Goal: Information Seeking & Learning: Learn about a topic

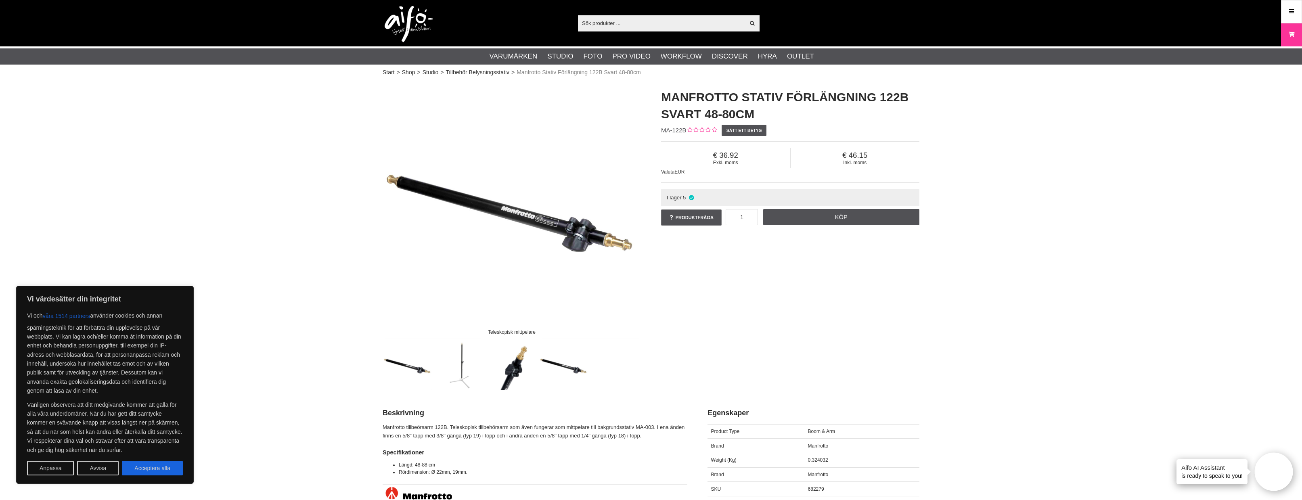
click at [522, 228] on img at bounding box center [512, 210] width 258 height 258
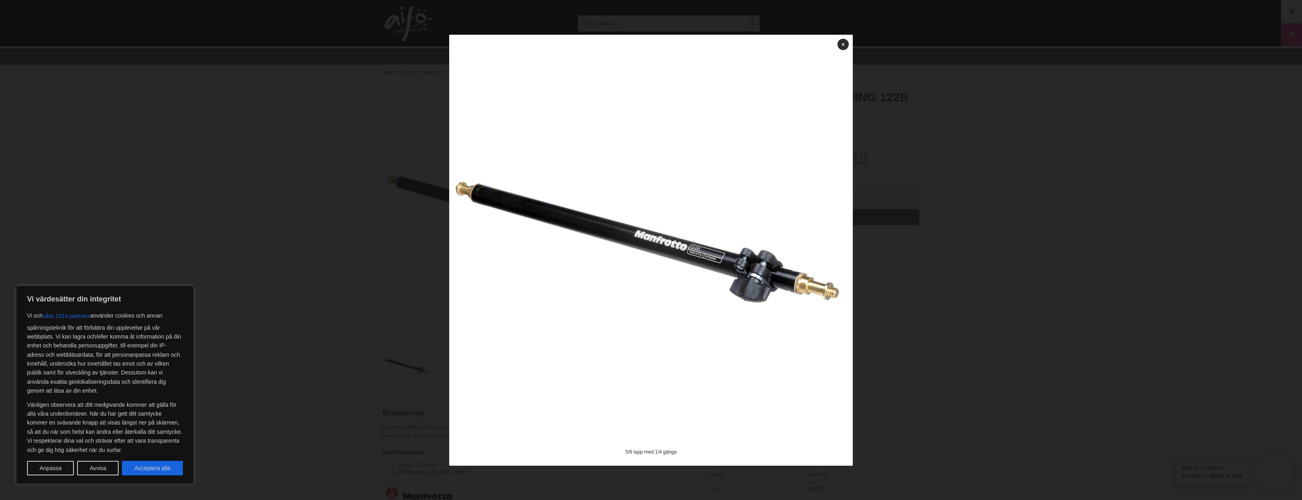
click at [924, 266] on div at bounding box center [651, 250] width 1302 height 500
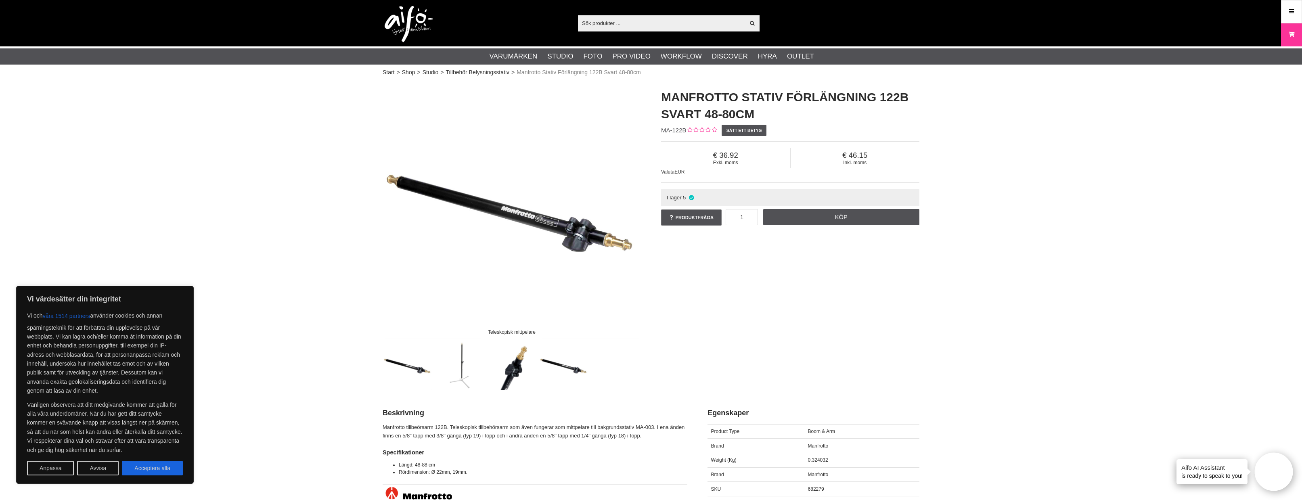
click at [412, 365] on img at bounding box center [407, 365] width 49 height 49
click at [521, 220] on img at bounding box center [512, 210] width 258 height 258
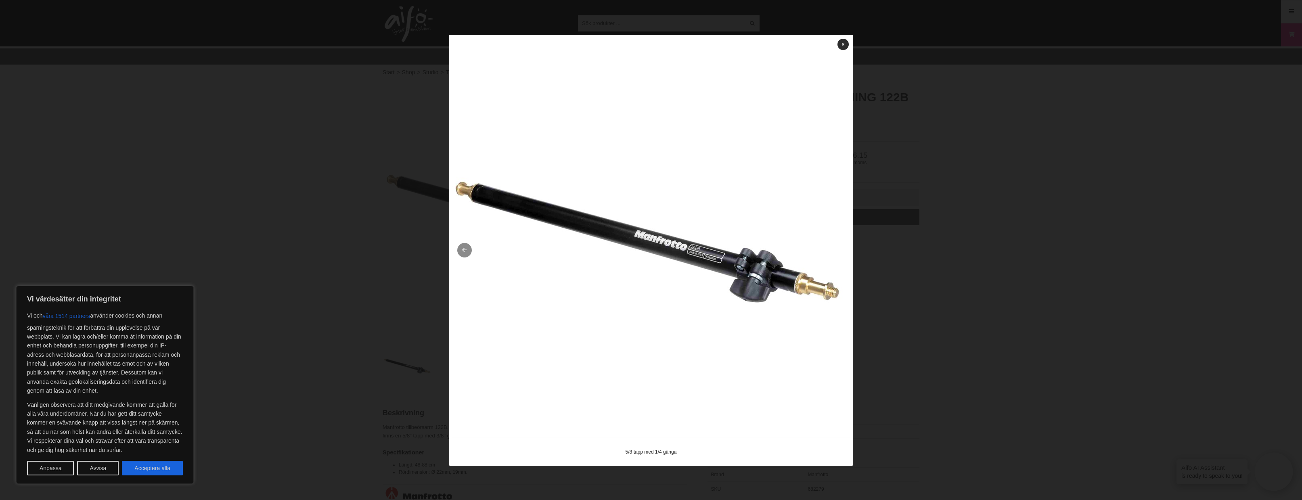
click at [464, 251] on link at bounding box center [464, 250] width 15 height 15
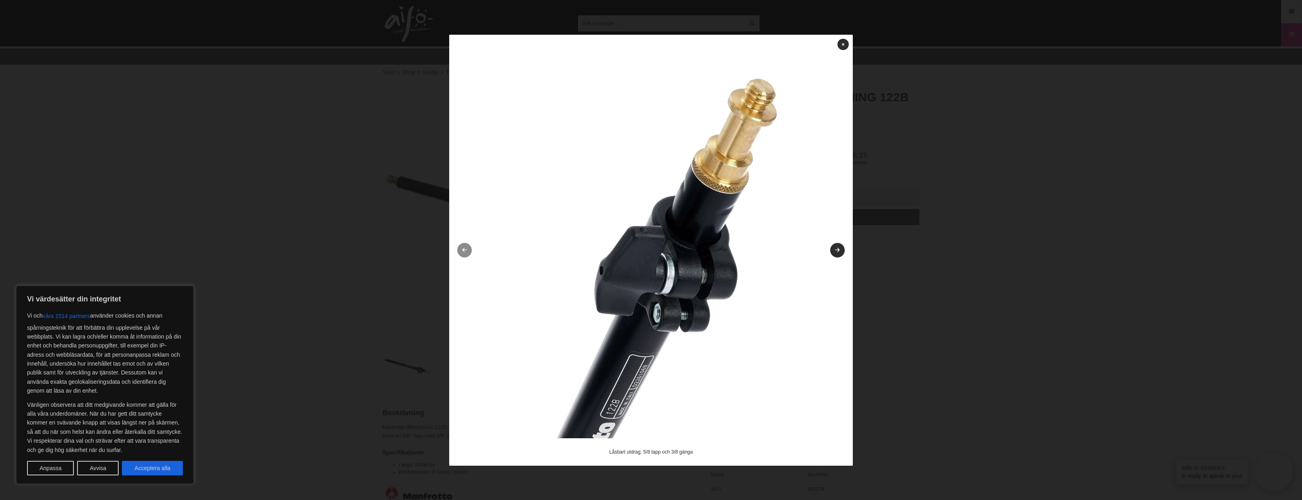
click at [464, 251] on icon at bounding box center [464, 250] width 7 height 5
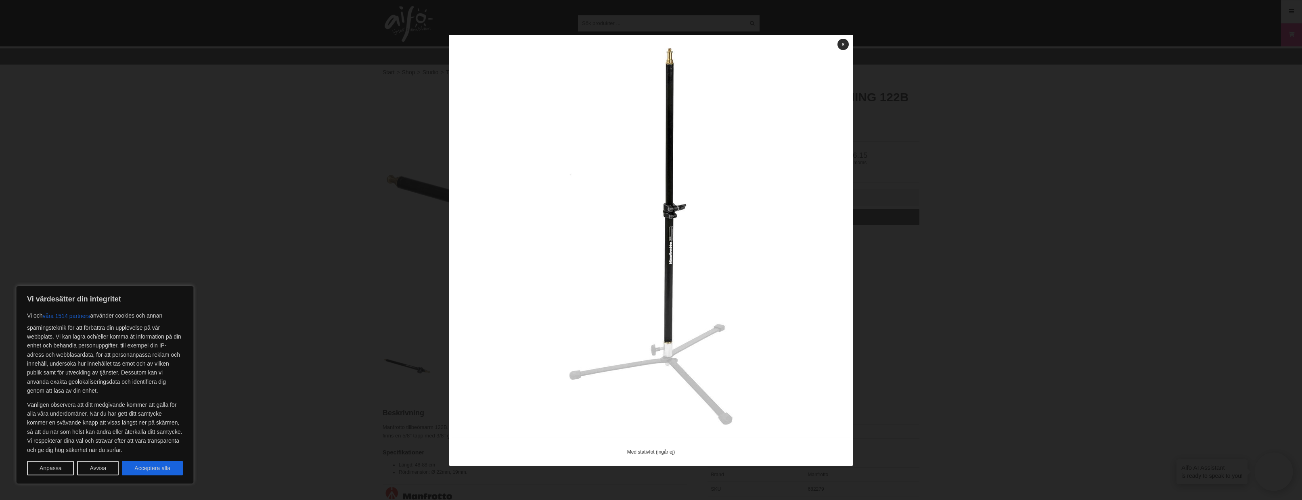
click at [464, 250] on icon at bounding box center [464, 250] width 7 height 5
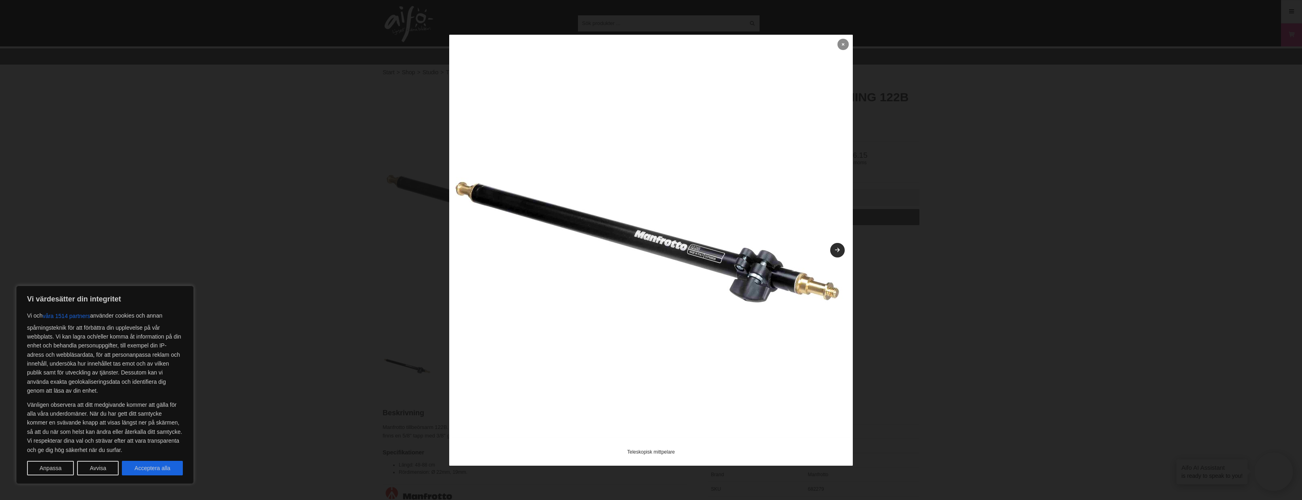
click at [844, 46] on icon at bounding box center [843, 44] width 2 height 4
